Goal: Find specific fact: Find specific fact

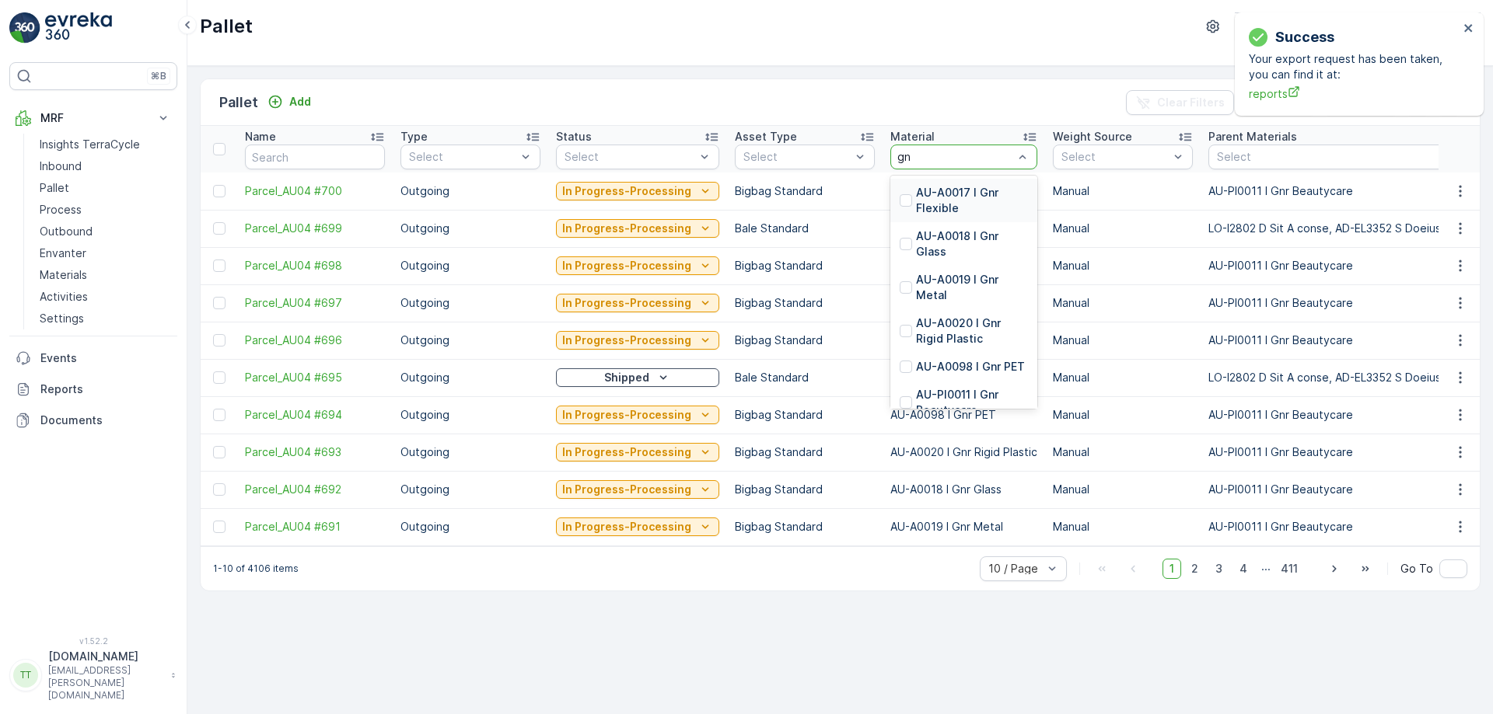
type input "gnr"
click at [929, 328] on p "AU-A0020 I Gnr Rigid Plastic" at bounding box center [972, 331] width 112 height 31
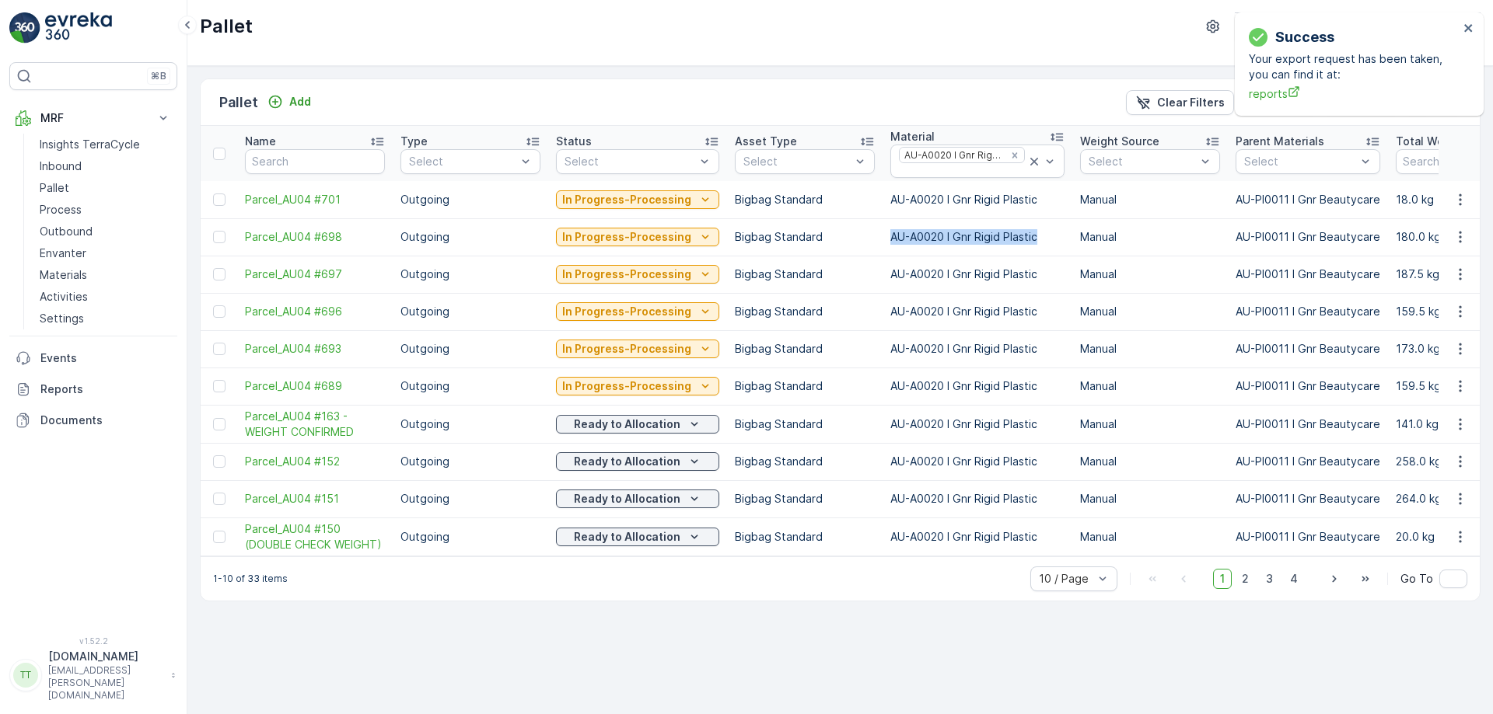
drag, startPoint x: 878, startPoint y: 231, endPoint x: 1034, endPoint y: 236, distance: 155.6
click at [1034, 236] on td "AU-A0020 I Gnr Rigid Plastic" at bounding box center [977, 236] width 190 height 37
copy p "AU-A0020 I Gnr Rigid Plastic"
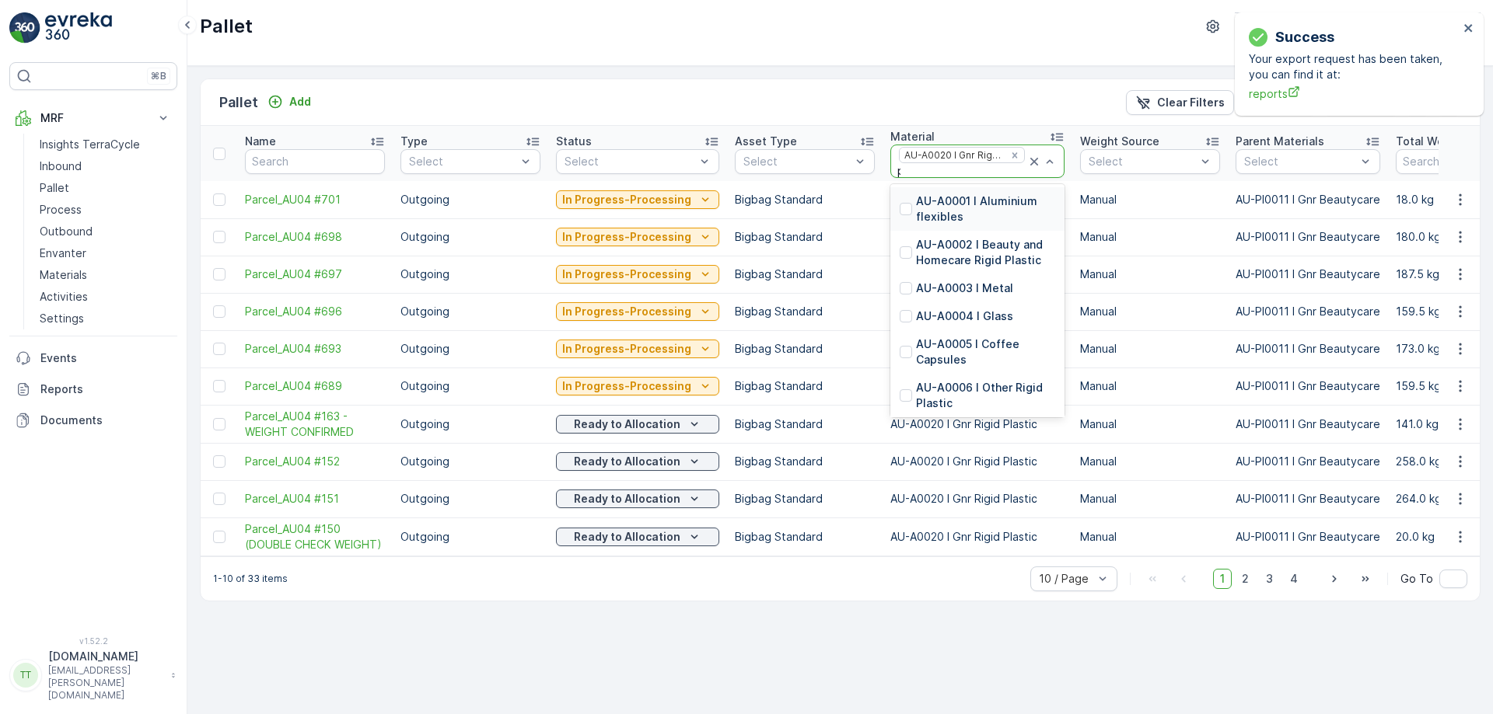
type input "pet"
click at [941, 364] on p "AU-A0098 I Gnr PET" at bounding box center [970, 360] width 109 height 16
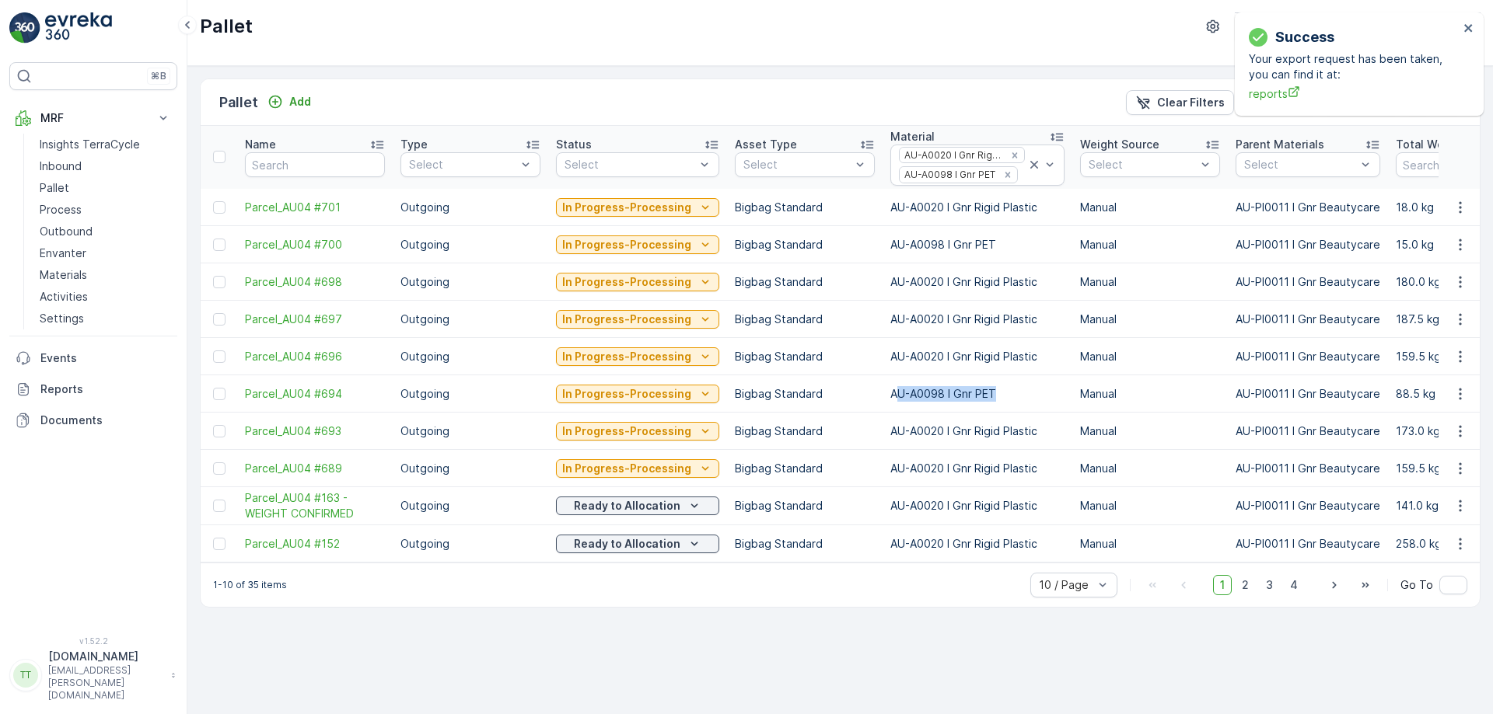
drag, startPoint x: 888, startPoint y: 393, endPoint x: 990, endPoint y: 390, distance: 101.9
click at [990, 390] on p "AU-A0098 I Gnr PET" at bounding box center [977, 394] width 174 height 16
drag, startPoint x: 990, startPoint y: 390, endPoint x: 885, endPoint y: 392, distance: 105.0
click at [890, 392] on p "AU-A0098 I Gnr PET" at bounding box center [977, 394] width 174 height 16
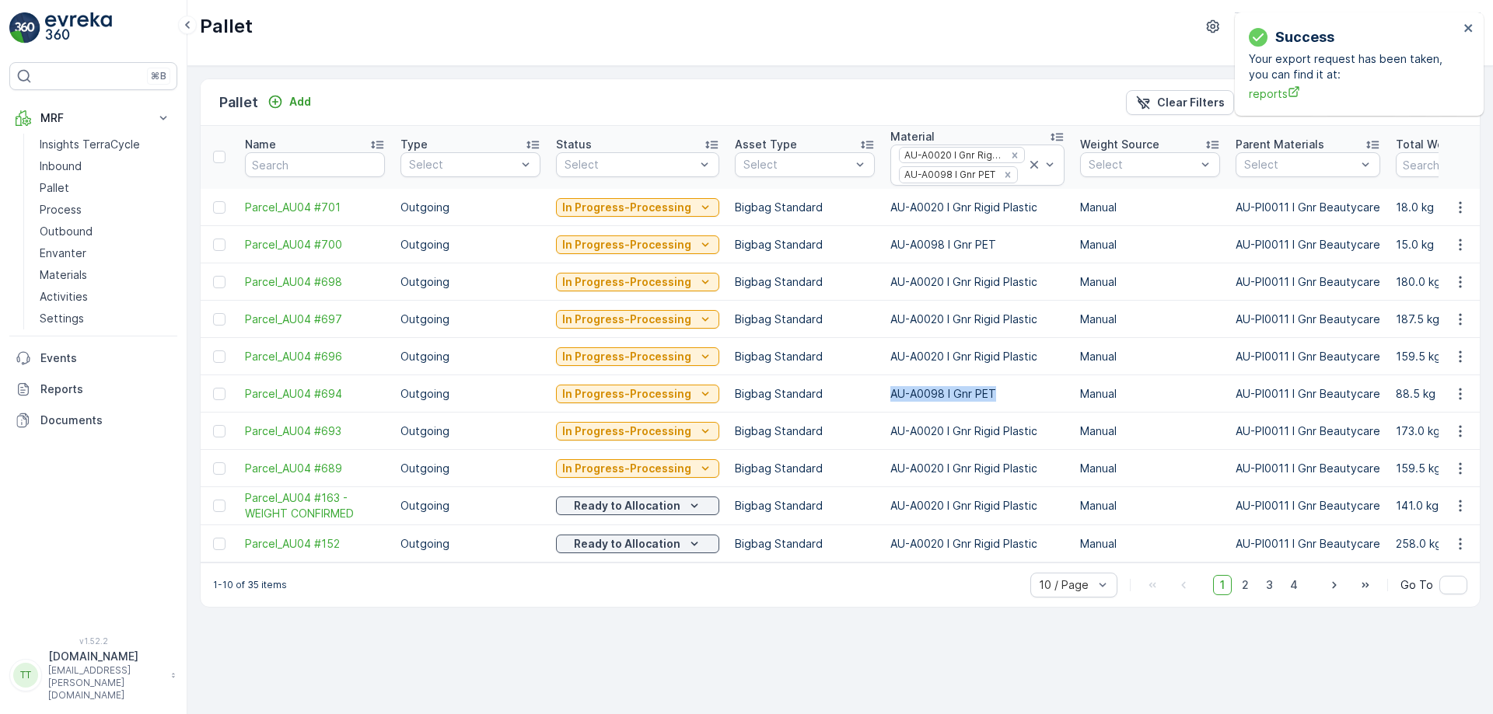
copy p "AU-A0098 I Gnr PET"
click at [1026, 165] on icon at bounding box center [1034, 165] width 16 height 16
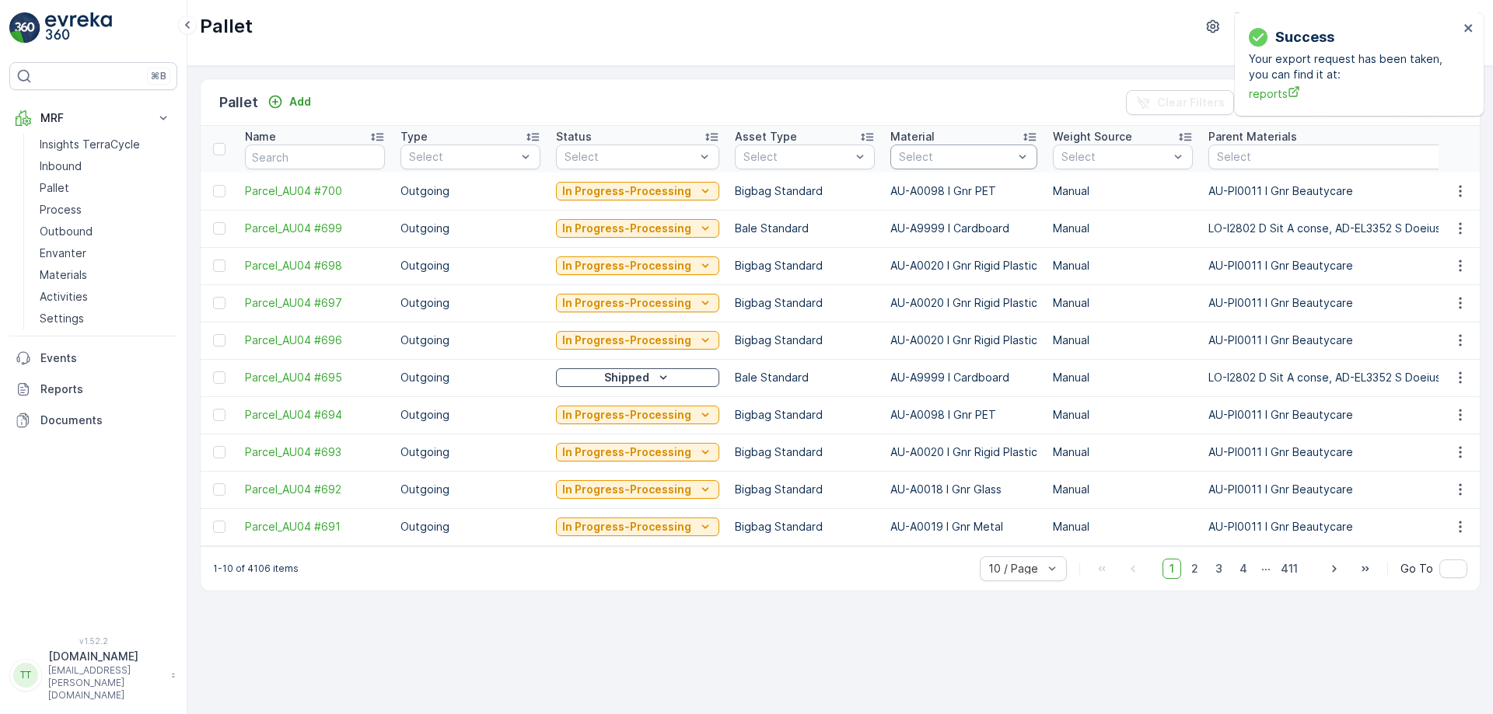
click at [943, 169] on div "Select" at bounding box center [963, 157] width 147 height 25
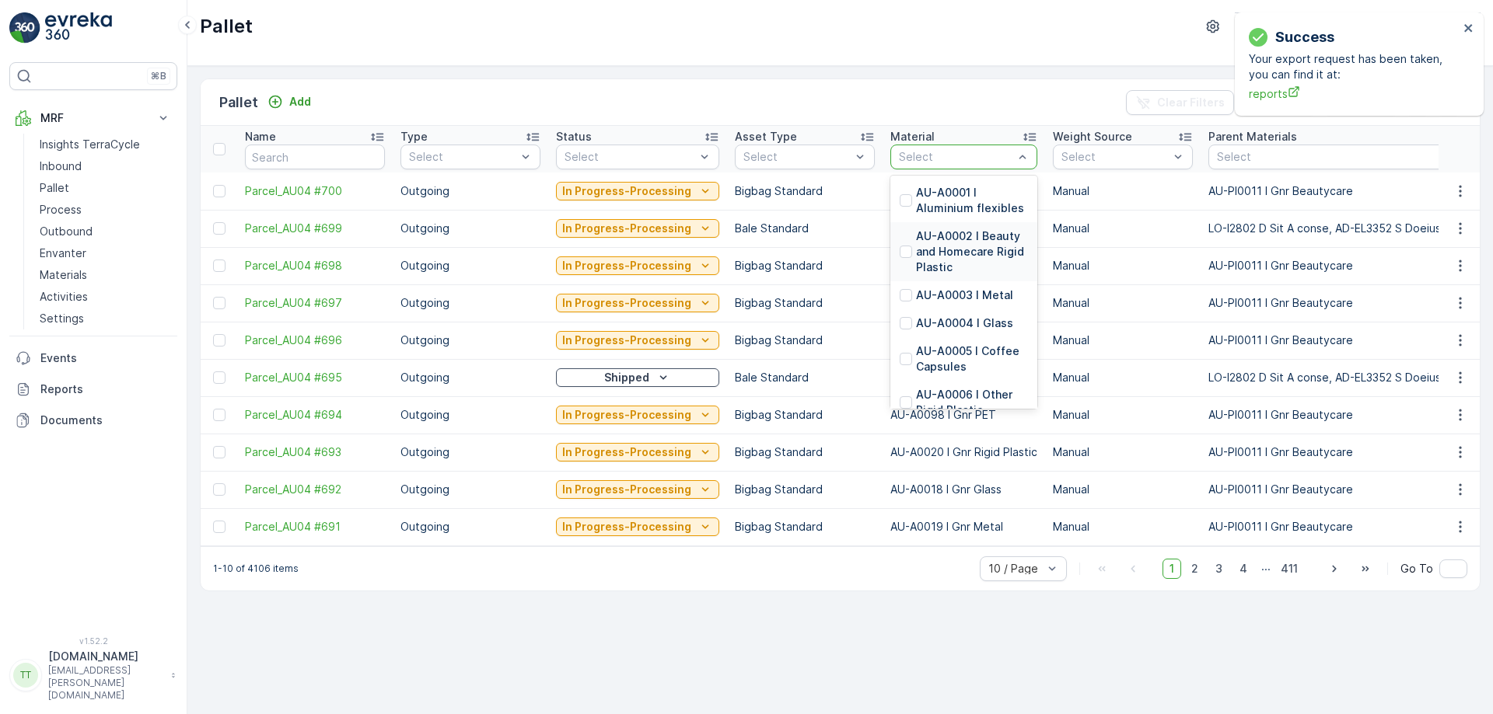
click at [929, 242] on p "AU-A0002 I Beauty and Homecare Rigid Plastic" at bounding box center [972, 252] width 112 height 47
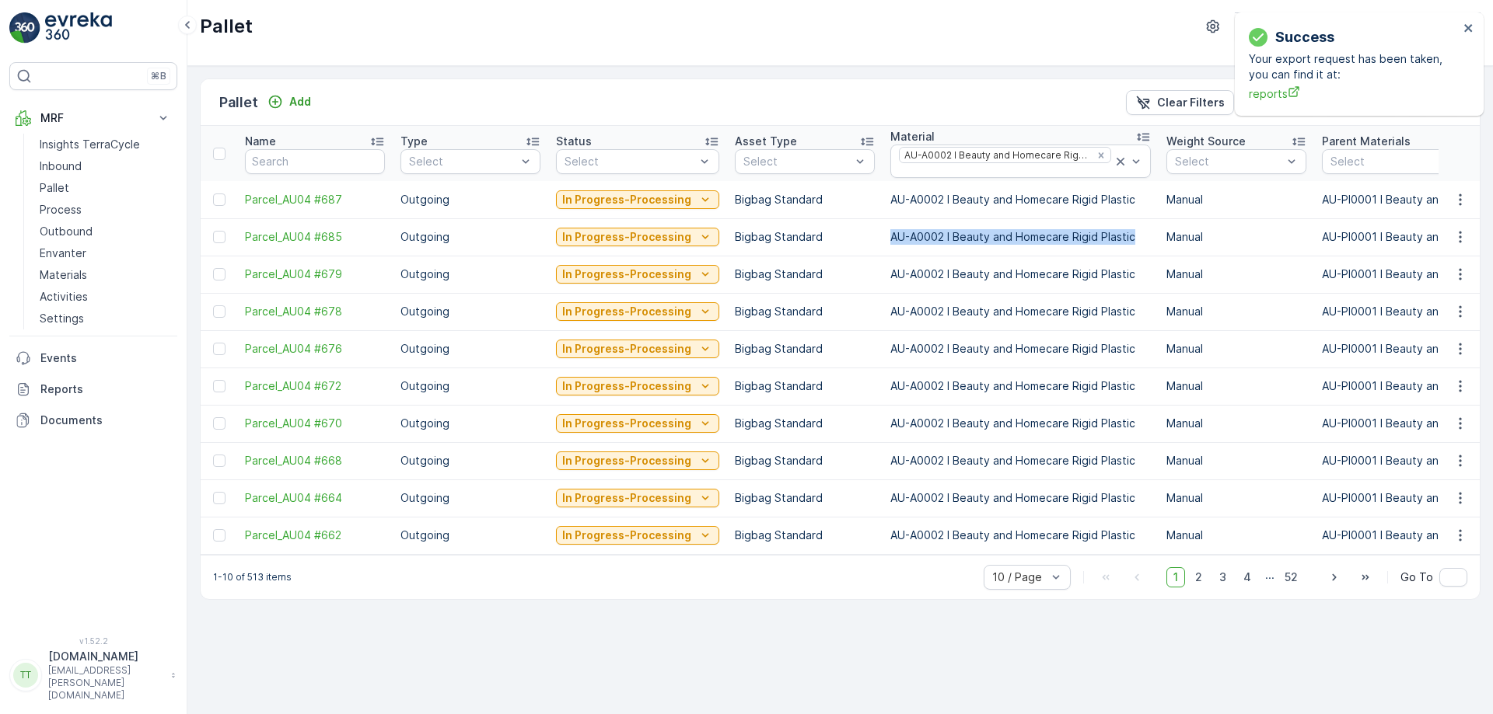
drag, startPoint x: 884, startPoint y: 235, endPoint x: 1127, endPoint y: 250, distance: 243.8
click at [1127, 250] on td "AU-A0002 I Beauty and Homecare Rigid Plastic" at bounding box center [1020, 236] width 276 height 37
copy p "AU-A0002 I Beauty and Homecare Rigid Plastic"
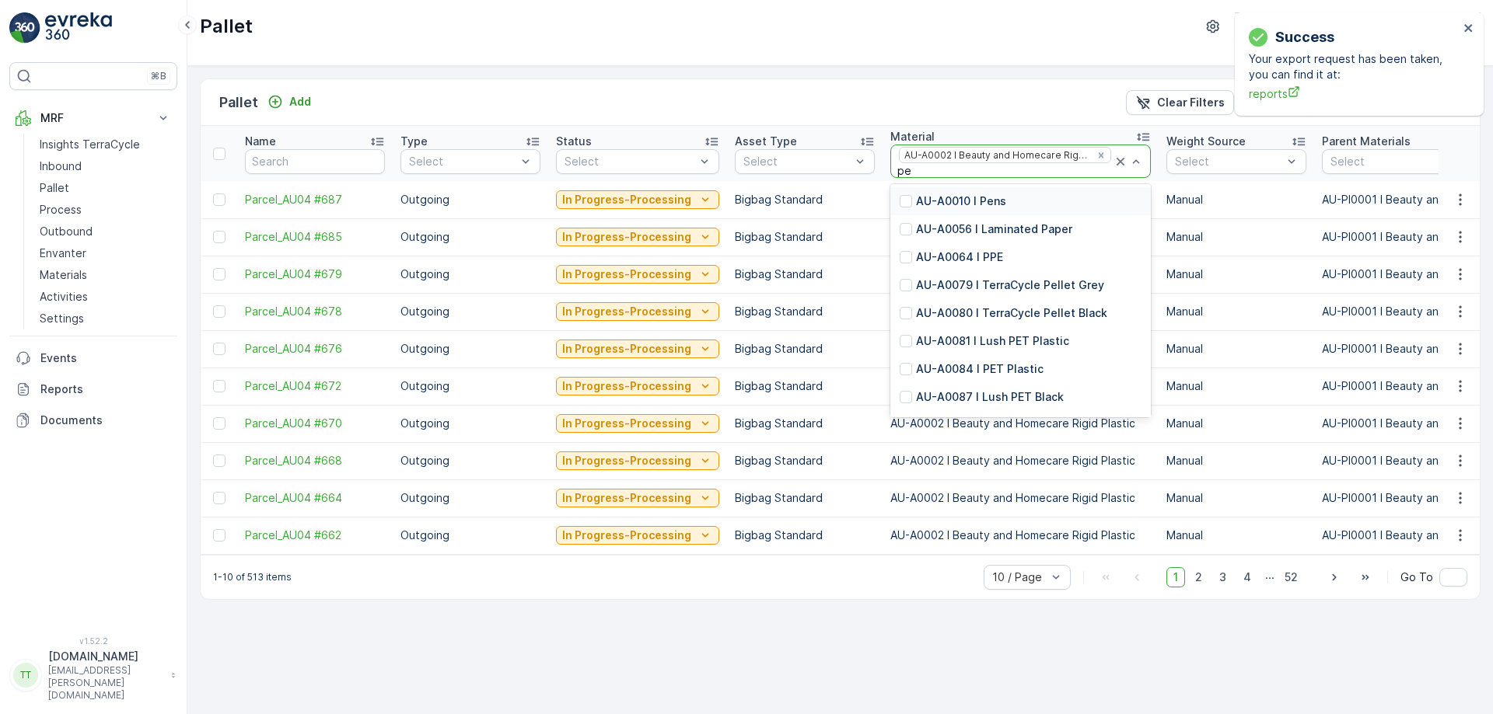
type input "pet"
click at [949, 226] on p "AU-A0084 I PET Plastic" at bounding box center [979, 230] width 127 height 16
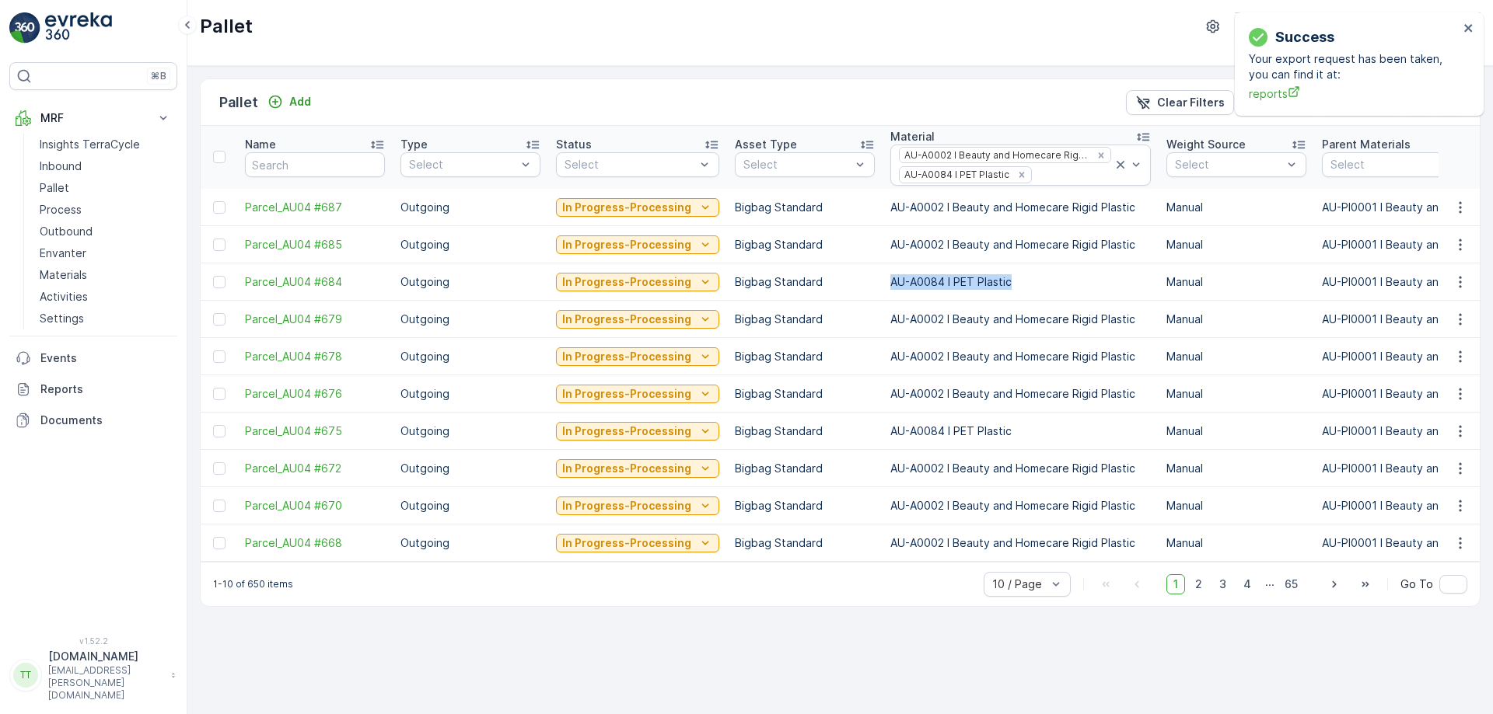
drag, startPoint x: 877, startPoint y: 284, endPoint x: 1004, endPoint y: 279, distance: 127.6
click at [1004, 279] on td "AU-A0084 I PET Plastic" at bounding box center [1020, 282] width 276 height 37
copy p "AU-A0084 I PET Plastic"
click at [1116, 164] on icon at bounding box center [1120, 165] width 8 height 8
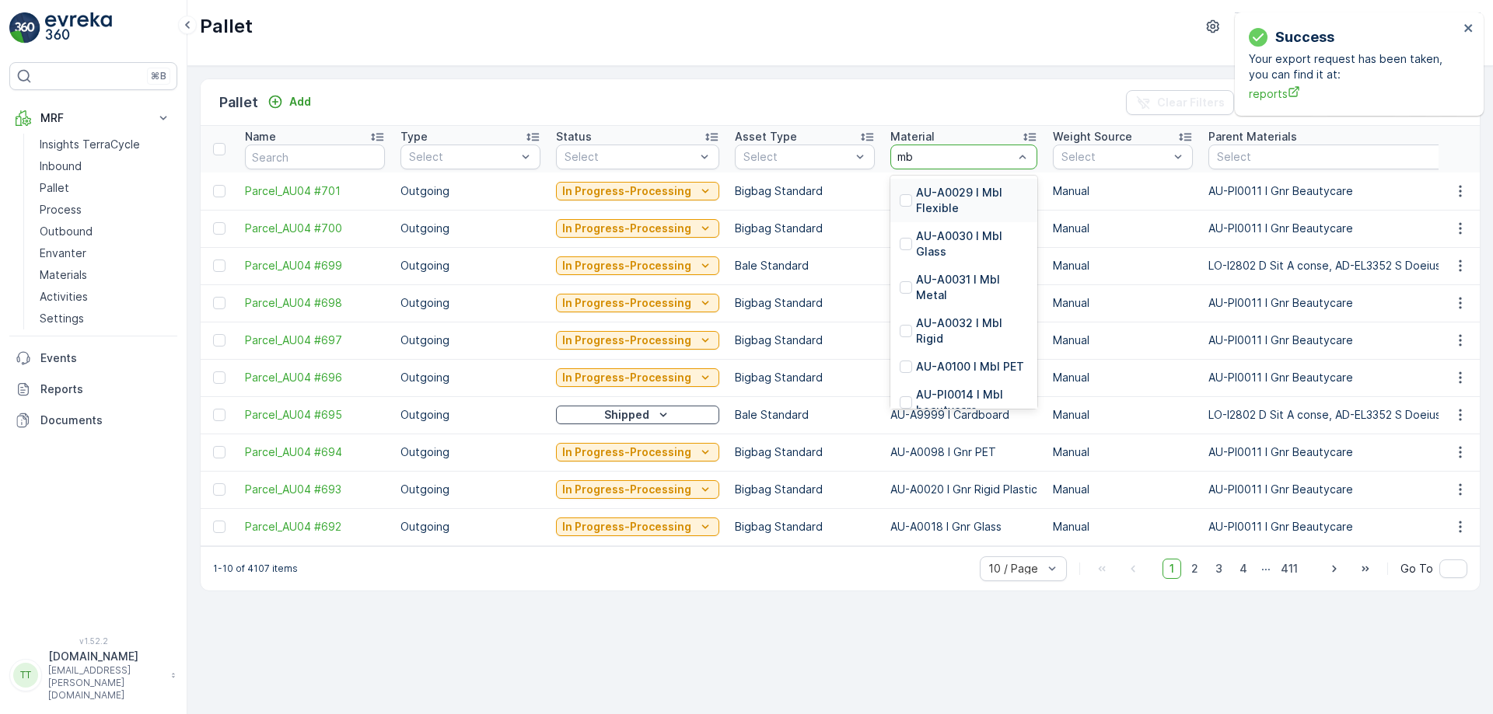
type input "mbl"
click at [916, 328] on p "AU-A0032 I Mbl Rigid" at bounding box center [972, 331] width 112 height 31
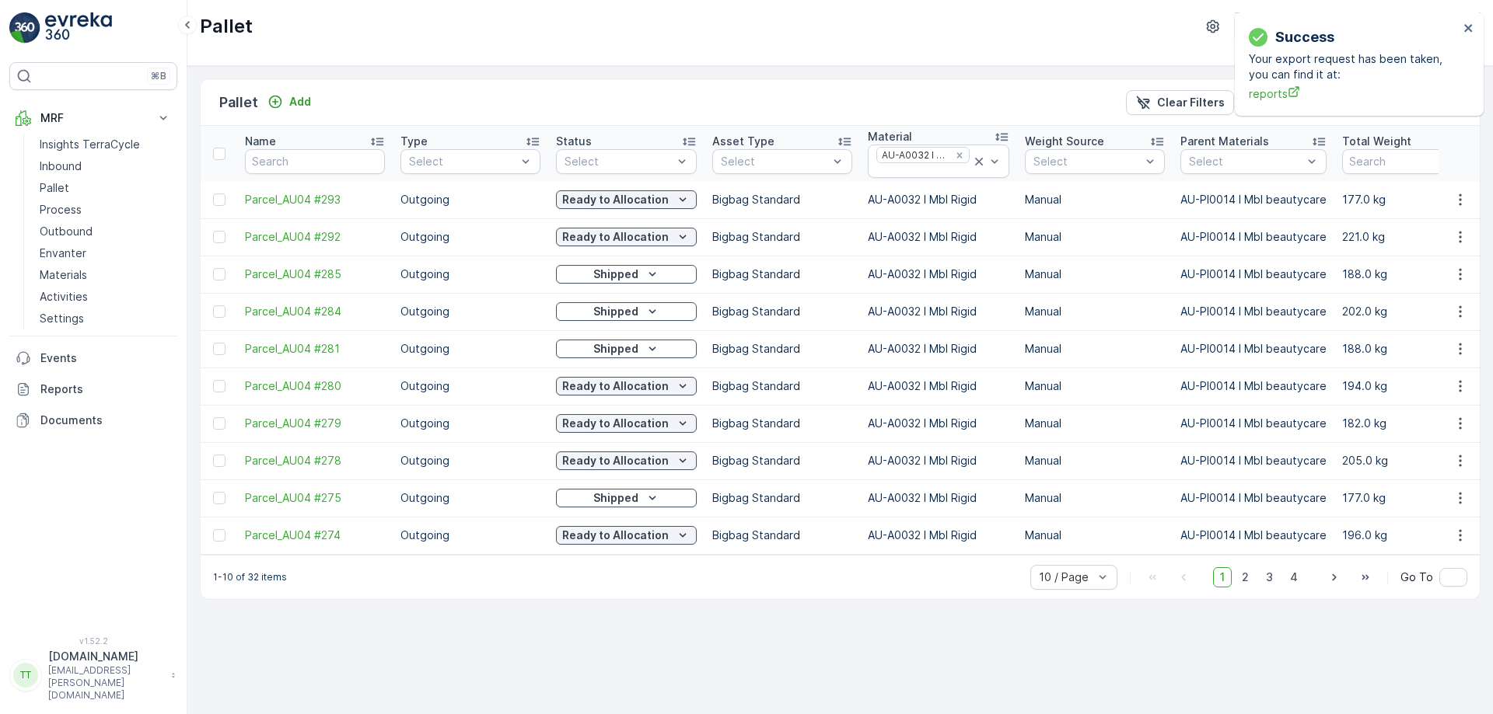
click at [882, 200] on p "AU-A0032 I Mbl Rigid" at bounding box center [938, 200] width 141 height 16
copy p "AU-A0032 I Mbl Rigid"
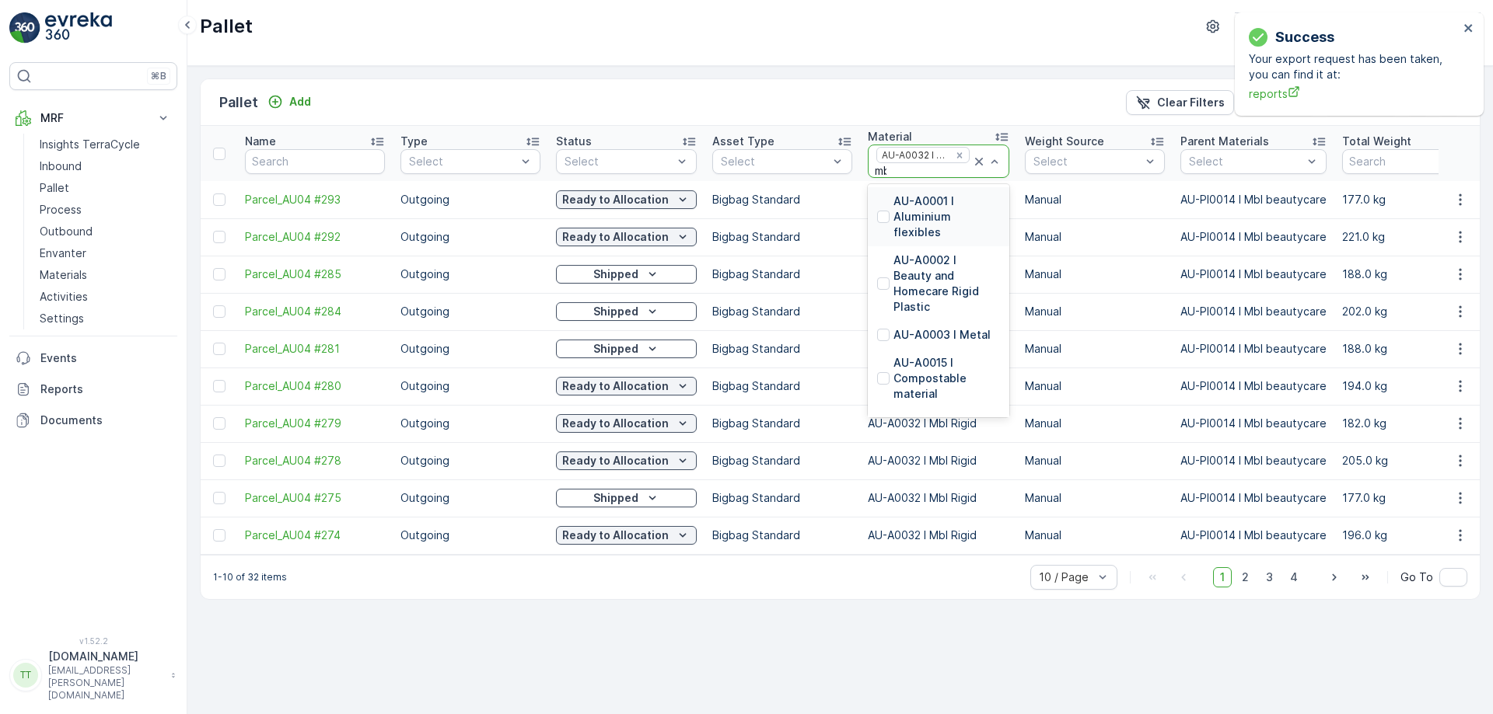
type input "mbl"
click at [930, 374] on p "AU-A0100 I Mbl PET" at bounding box center [946, 383] width 107 height 31
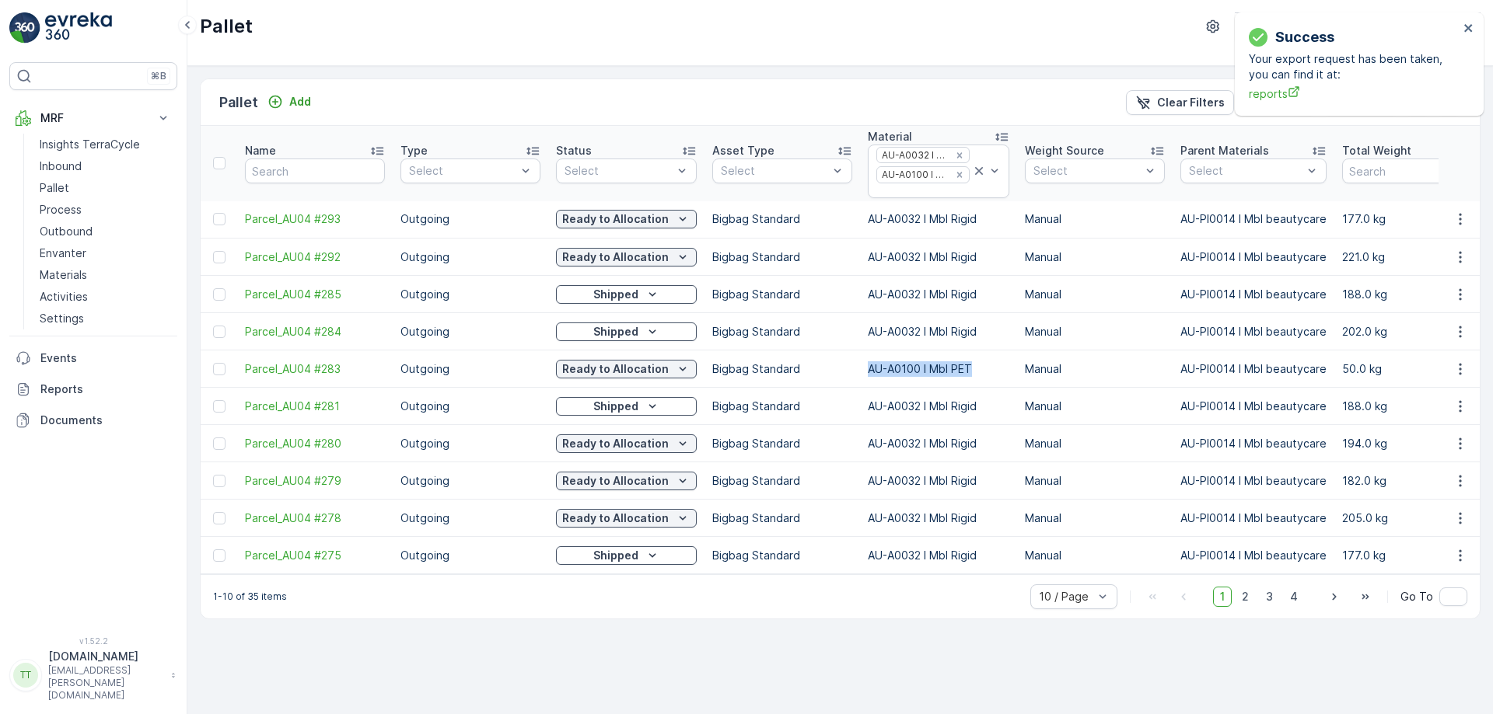
drag, startPoint x: 865, startPoint y: 366, endPoint x: 980, endPoint y: 367, distance: 114.3
click at [980, 367] on td "AU-A0100 I Mbl PET" at bounding box center [938, 369] width 157 height 37
copy p "AU-A0100 I Mbl PET"
